Goal: Contribute content: Contribute content

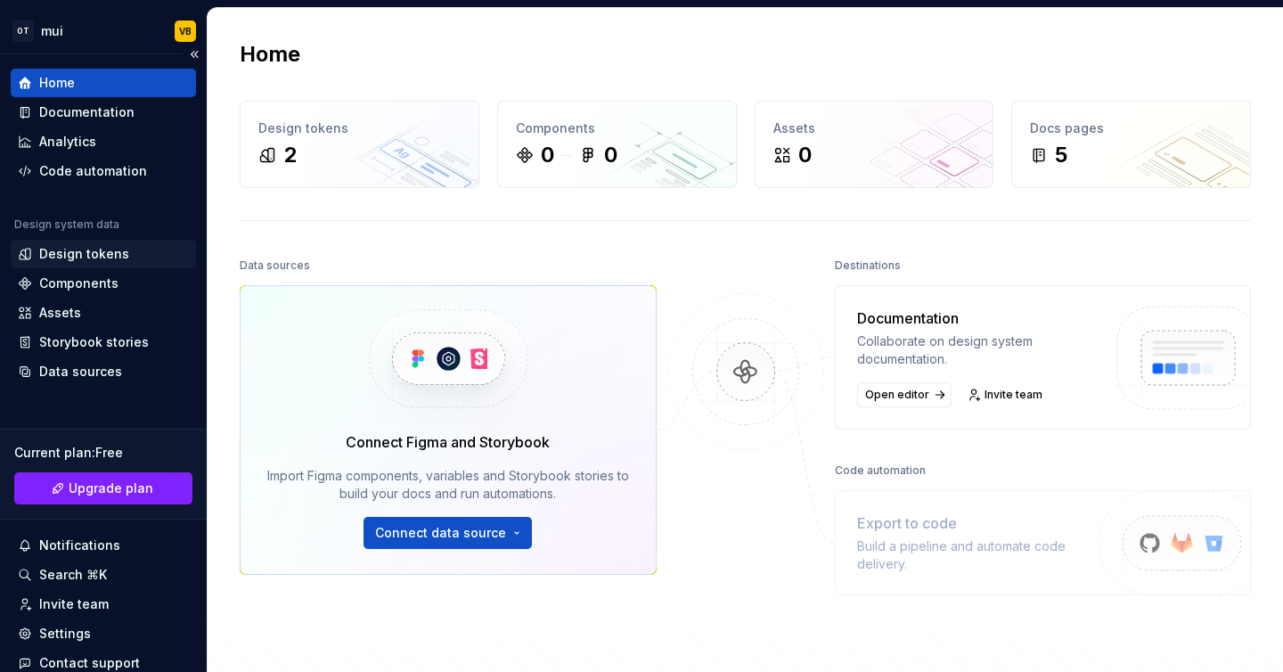
click at [90, 256] on div "Design tokens" at bounding box center [84, 254] width 90 height 18
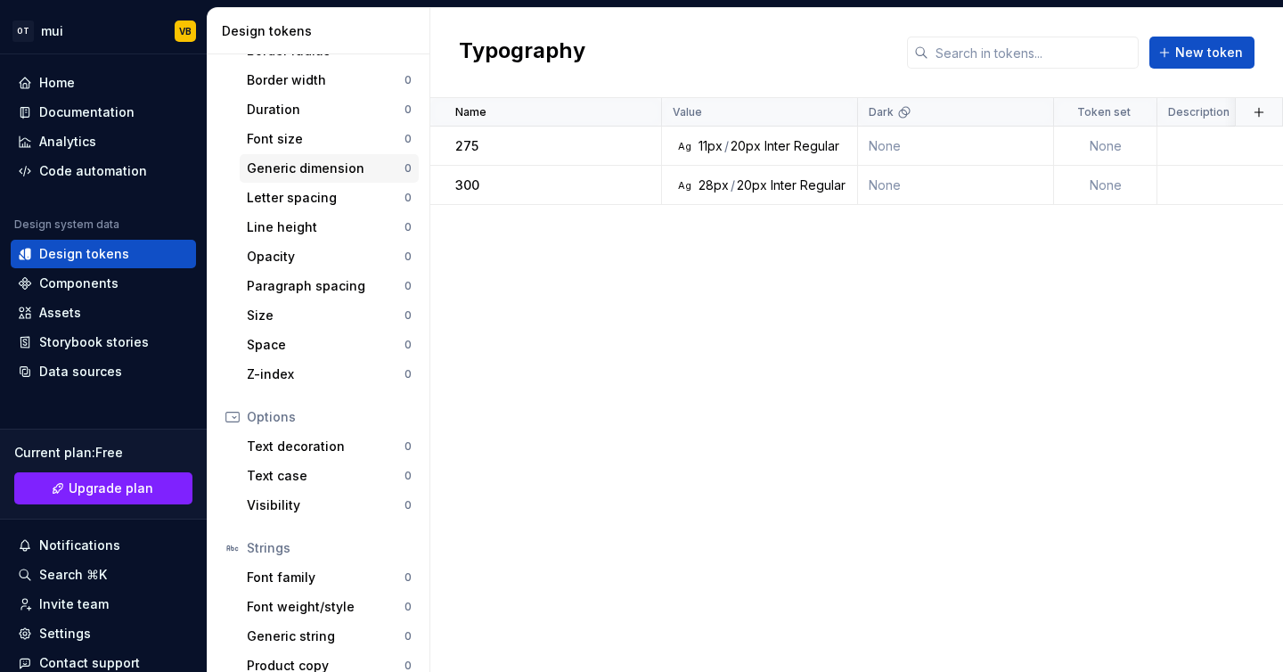
scroll to position [304, 0]
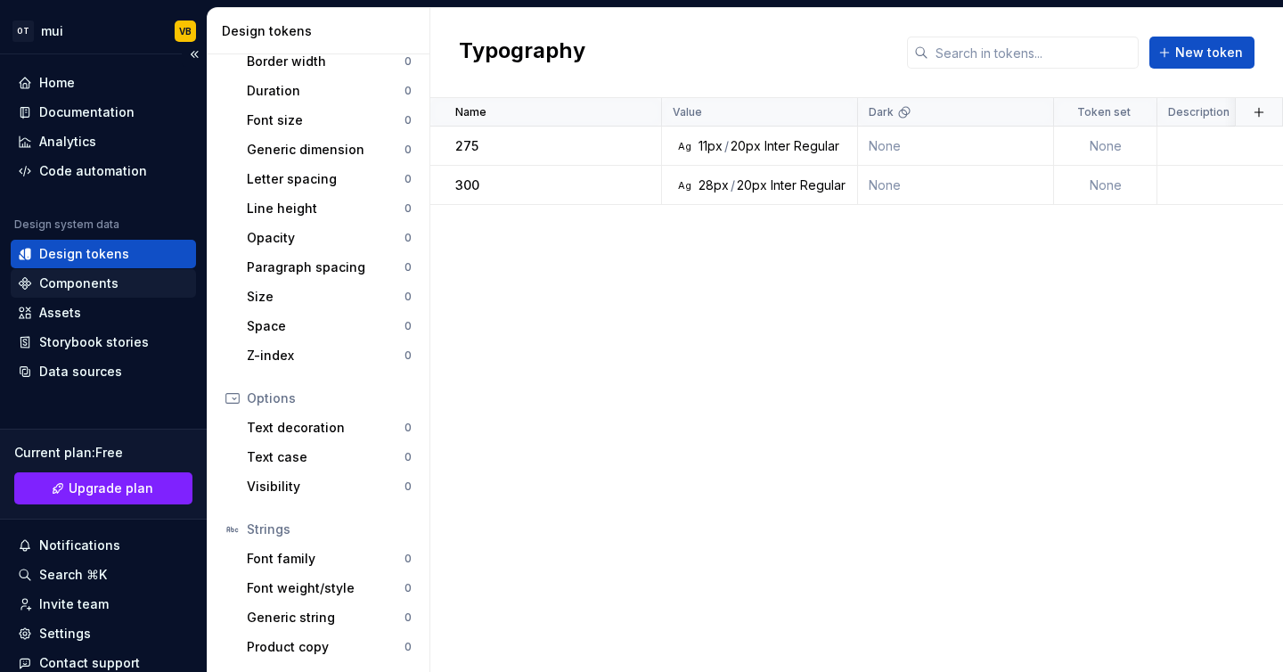
click at [96, 291] on div "Components" at bounding box center [78, 283] width 79 height 18
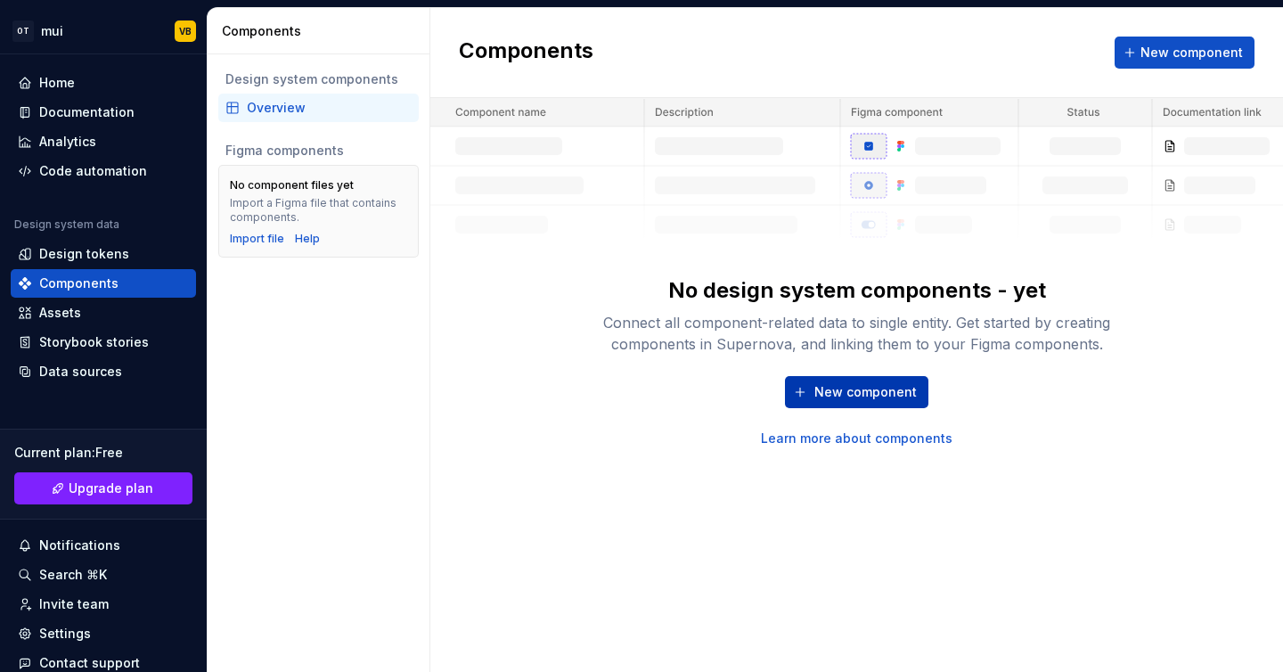
click at [871, 391] on span "New component" at bounding box center [866, 392] width 102 height 18
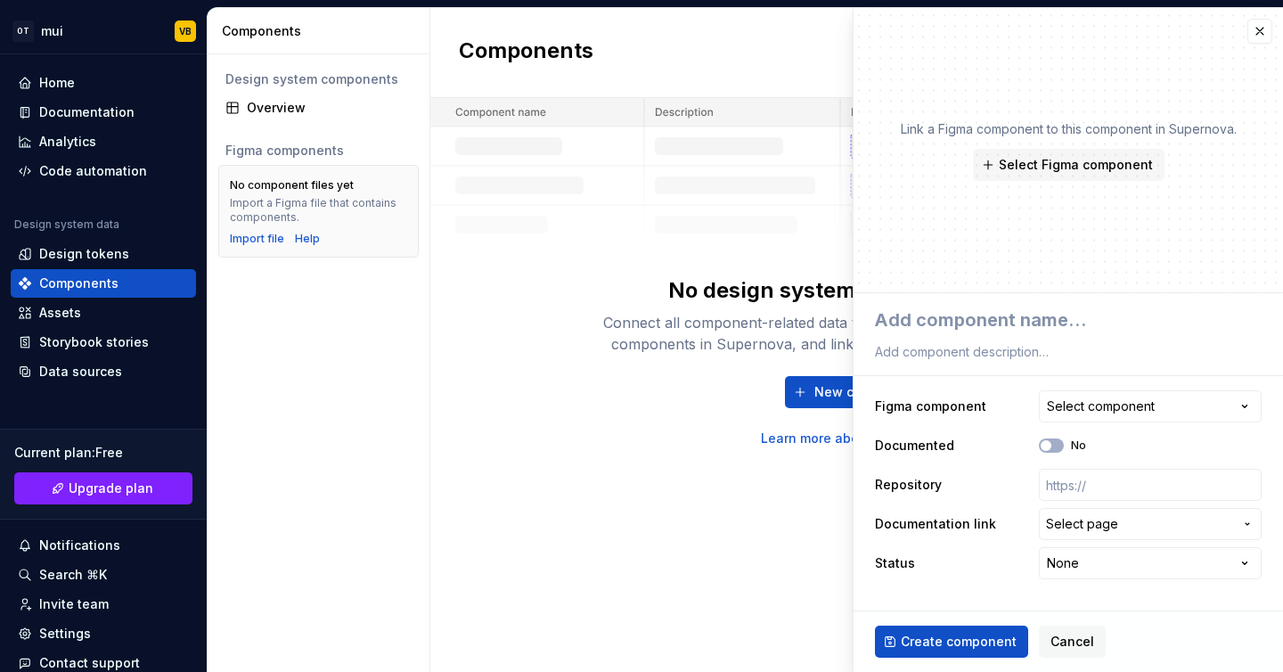
type textarea "*"
click at [572, 332] on div "Connect all component-related data to single entity. Get started by creating co…" at bounding box center [857, 333] width 570 height 43
click at [1258, 37] on button "button" at bounding box center [1260, 31] width 25 height 25
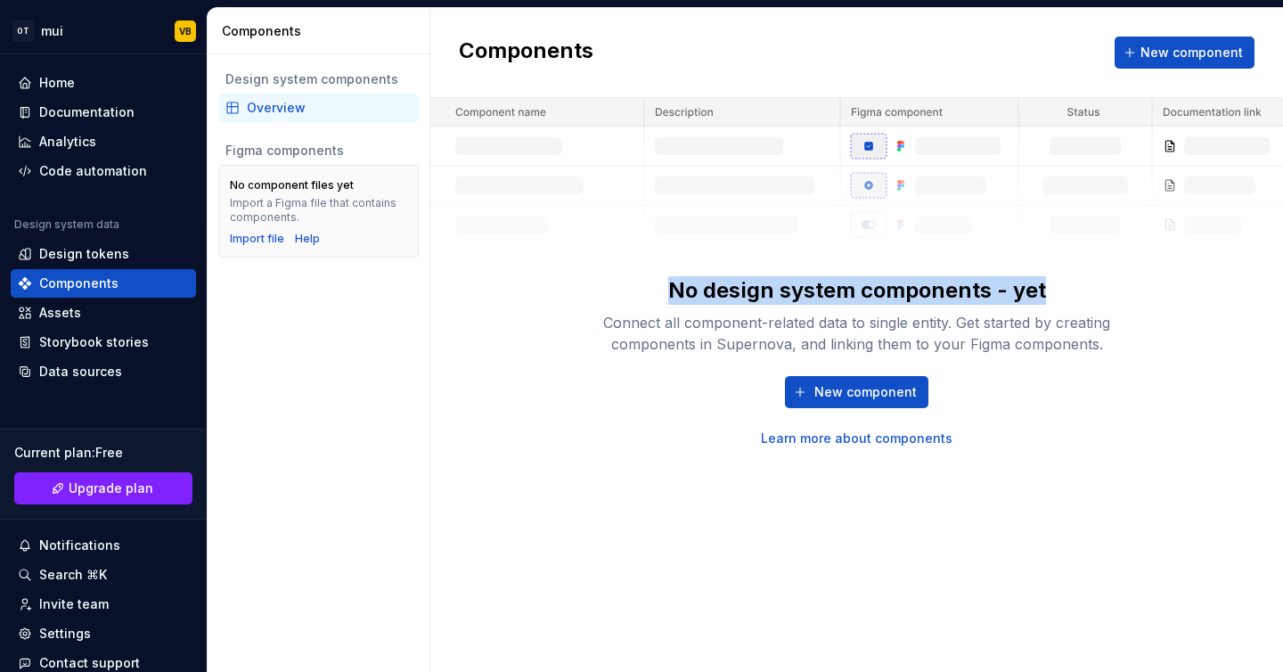
drag, startPoint x: 673, startPoint y: 290, endPoint x: 1040, endPoint y: 289, distance: 367.2
click at [1040, 289] on div "No design system components - yet" at bounding box center [857, 290] width 378 height 29
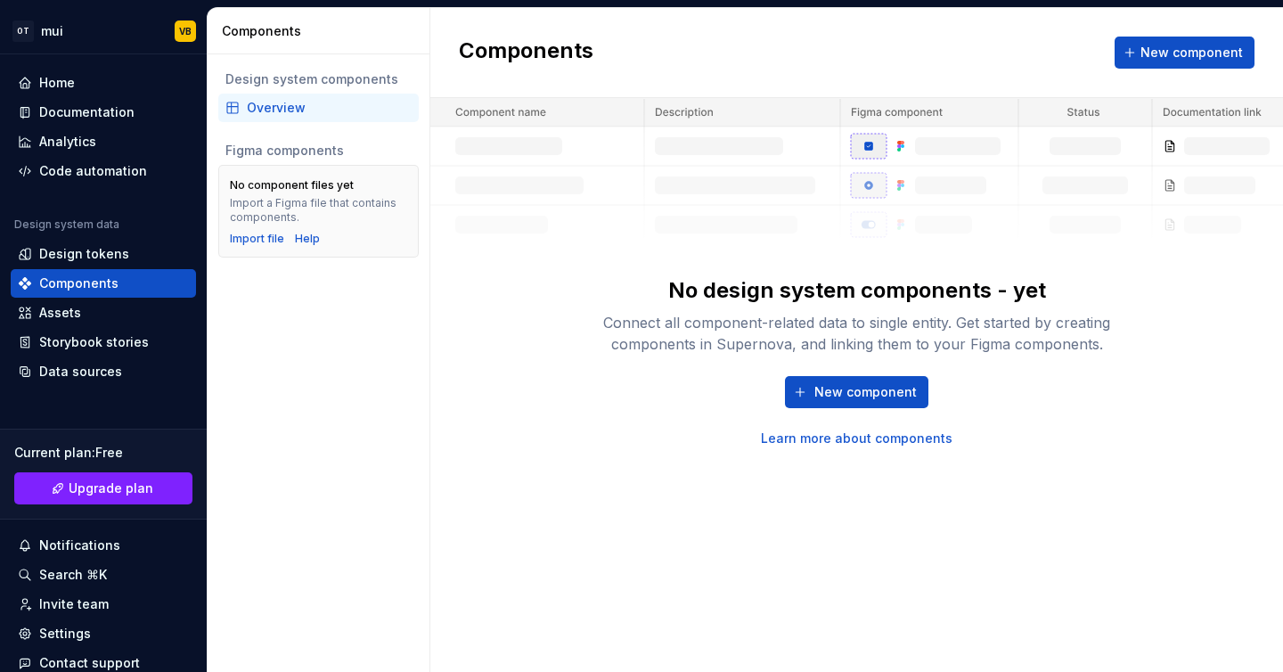
click at [634, 390] on div "New component Learn more about components" at bounding box center [857, 411] width 570 height 71
